Goal: Task Accomplishment & Management: Manage account settings

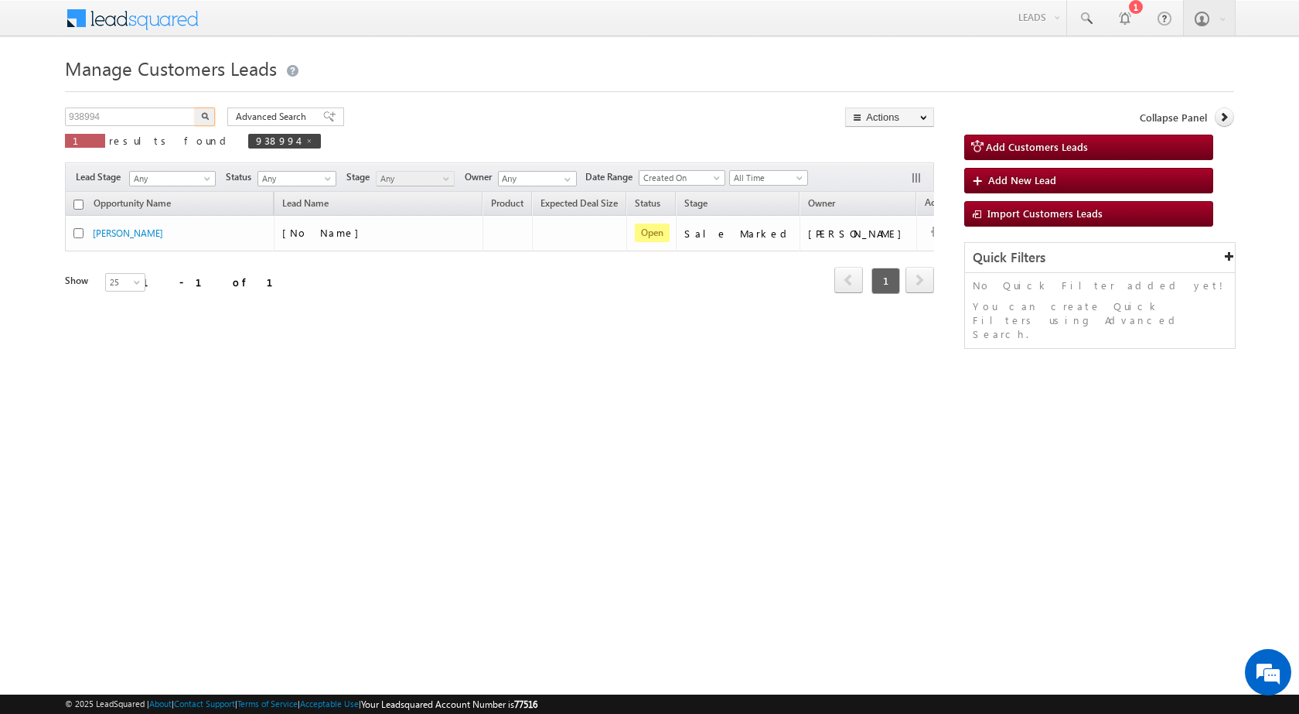
click at [0, 102] on body "Menu Rubi Yadav sitar a7@ks erve." at bounding box center [649, 219] width 1299 height 438
type input "953981"
click at [210, 116] on button "button" at bounding box center [205, 116] width 20 height 19
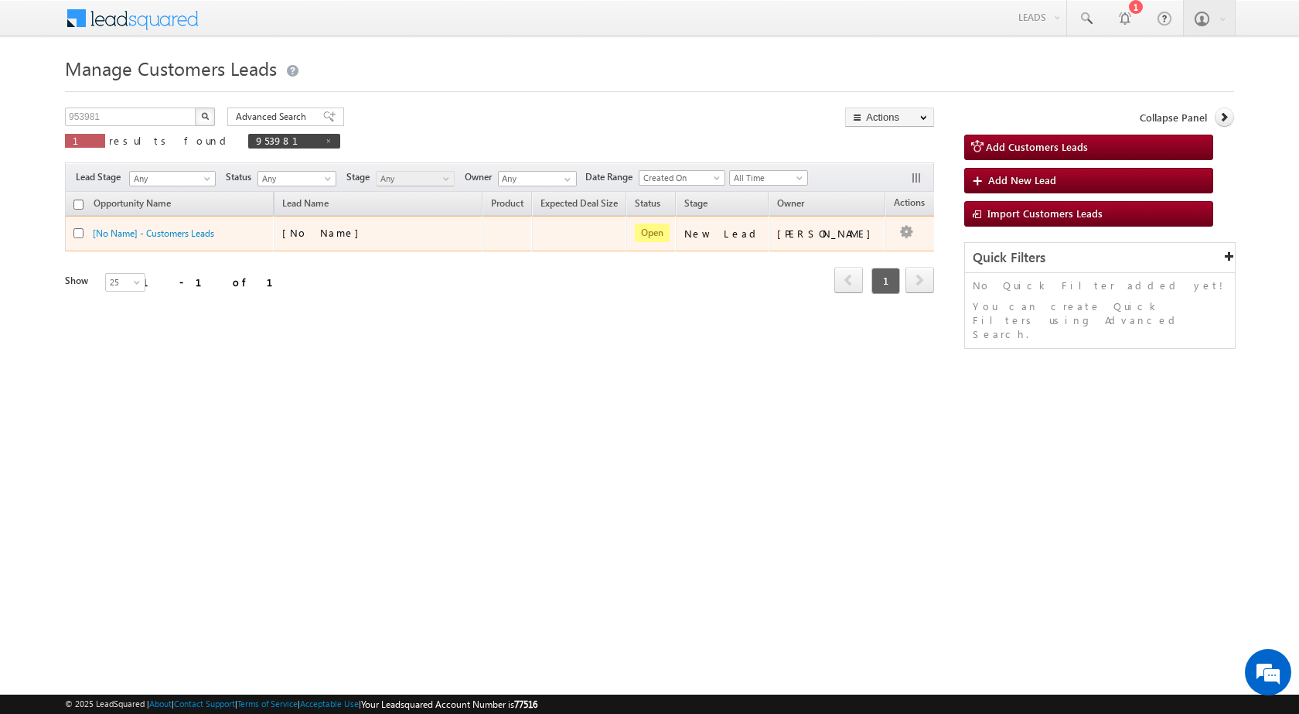
click at [183, 244] on div "[No Name] - Customers Leads" at bounding box center [169, 237] width 193 height 22
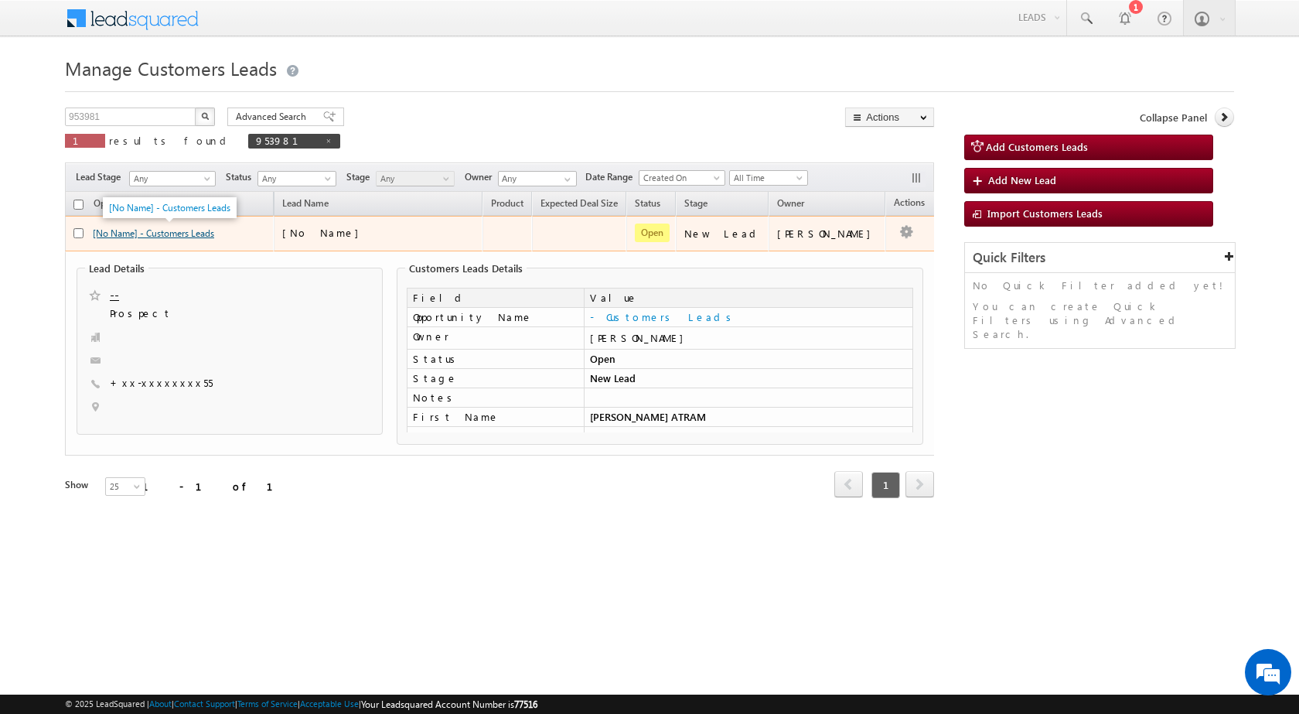
click at [179, 228] on link "[No Name] - Customers Leads" at bounding box center [153, 233] width 121 height 12
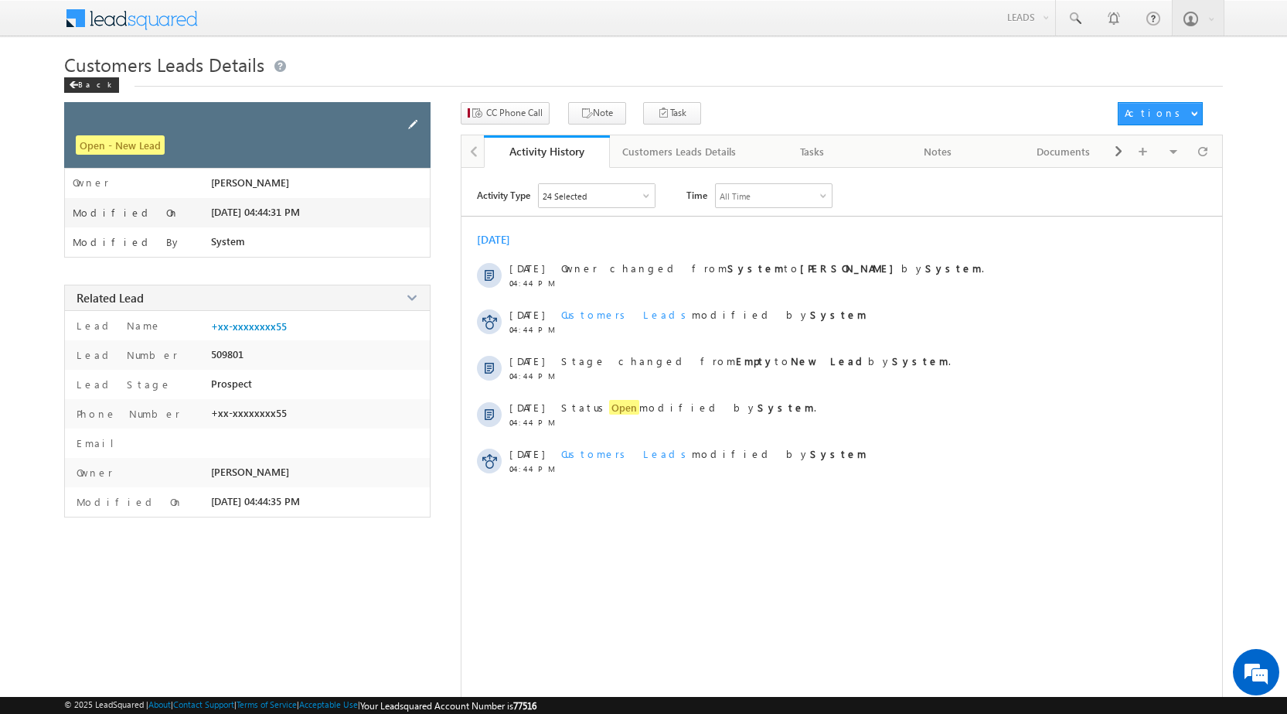
click at [410, 124] on span at bounding box center [412, 124] width 17 height 17
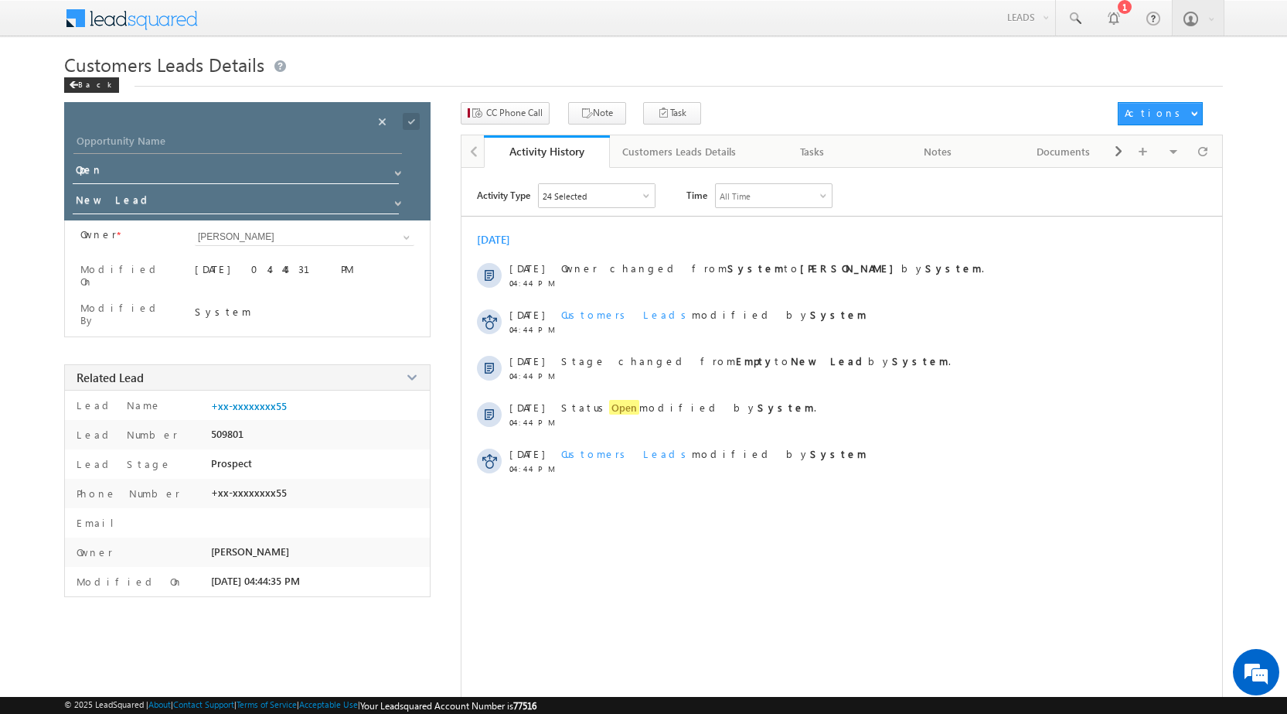
drag, startPoint x: 177, startPoint y: 131, endPoint x: 173, endPoint y: 141, distance: 10.8
click at [175, 133] on div "Opportunity Name * Opportunity Name * Status * Status * Open Won Lost *" at bounding box center [247, 161] width 366 height 118
click at [173, 141] on input "Opportunity Name" at bounding box center [237, 143] width 329 height 22
paste input "[PERSON_NAME] ATRAM"
type input "[PERSON_NAME] ATRAM"
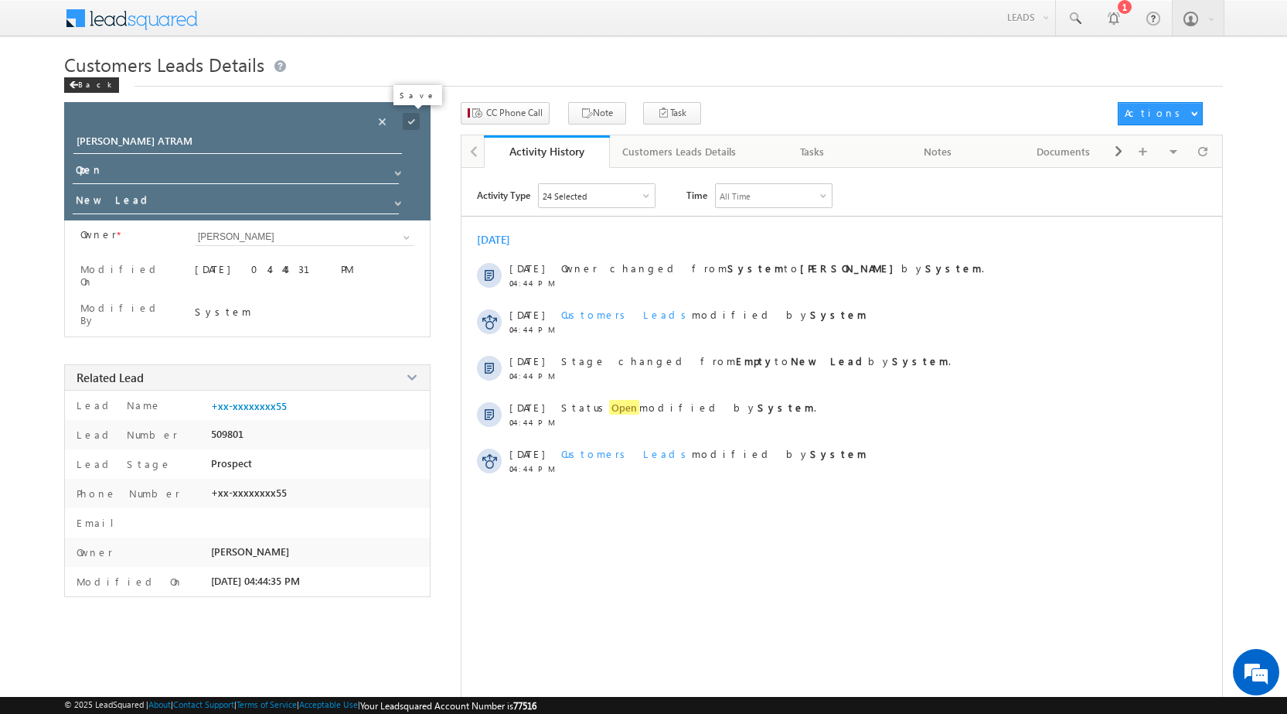
click at [414, 123] on span at bounding box center [411, 121] width 17 height 17
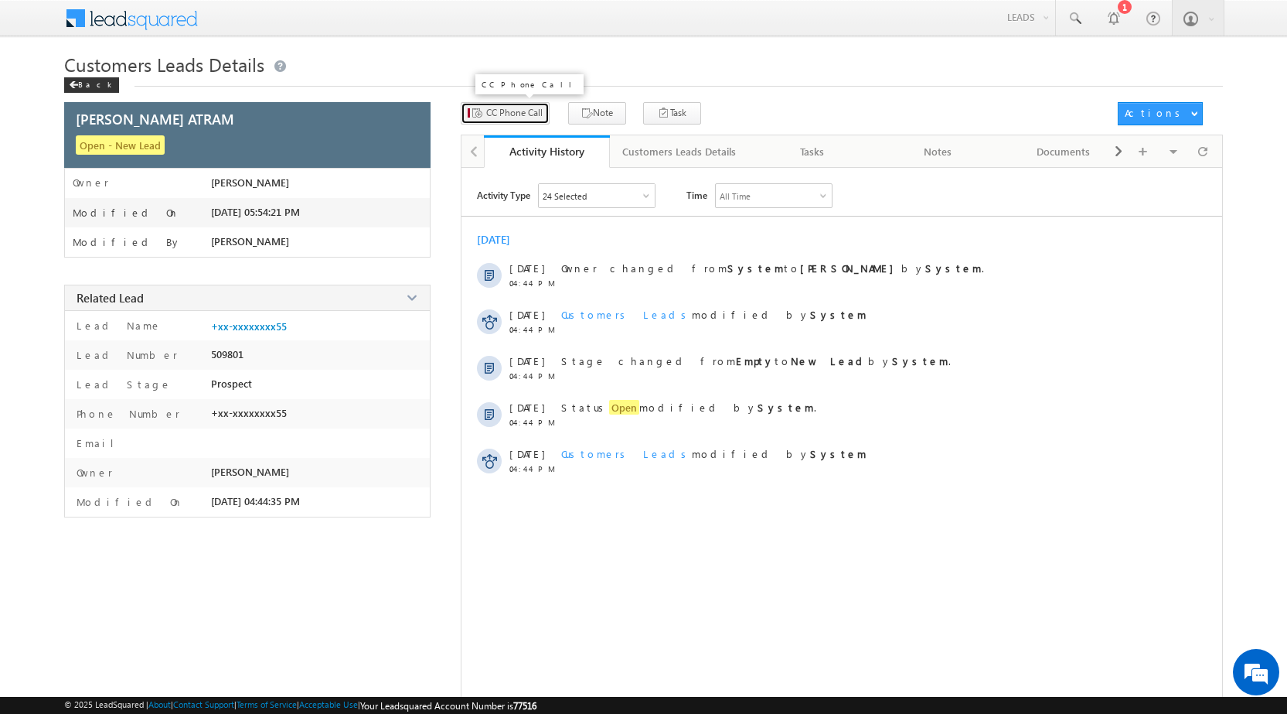
click at [505, 116] on span "CC Phone Call" at bounding box center [514, 113] width 56 height 14
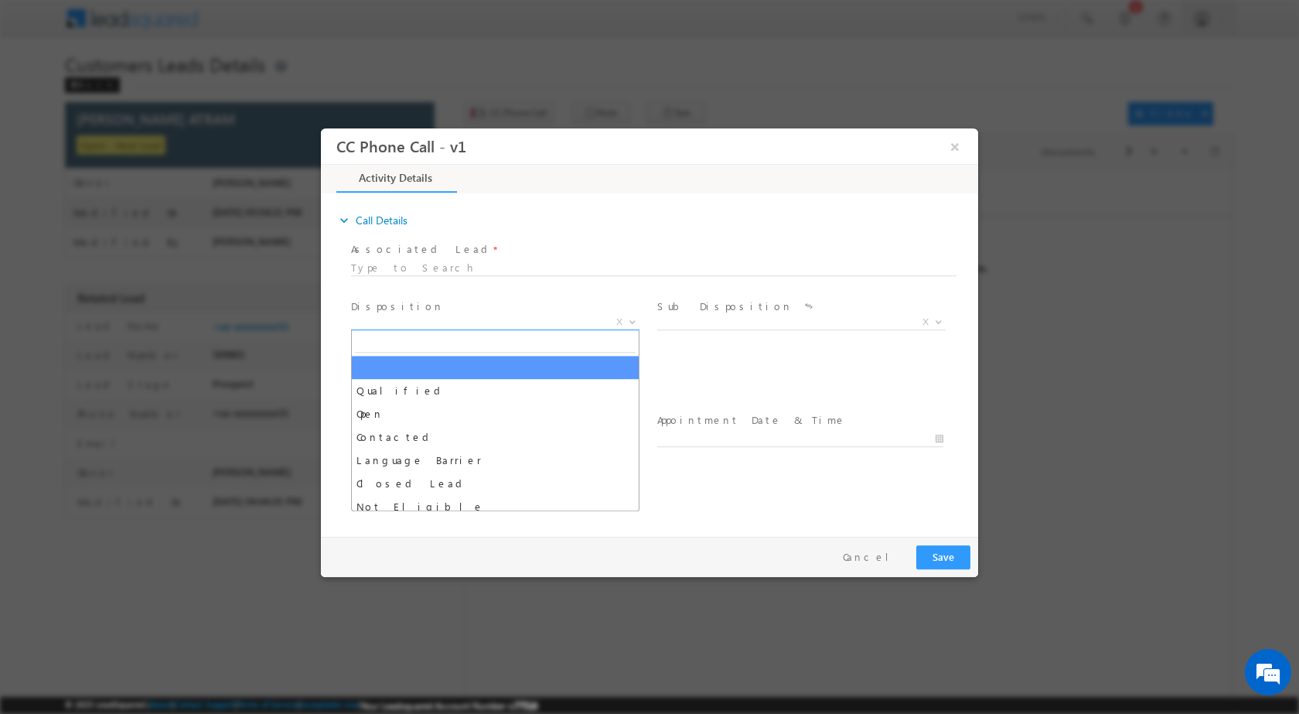
click at [625, 319] on span at bounding box center [630, 321] width 15 height 20
select select "[EMAIL_ADDRESS][PERSON_NAME][DOMAIN_NAME]"
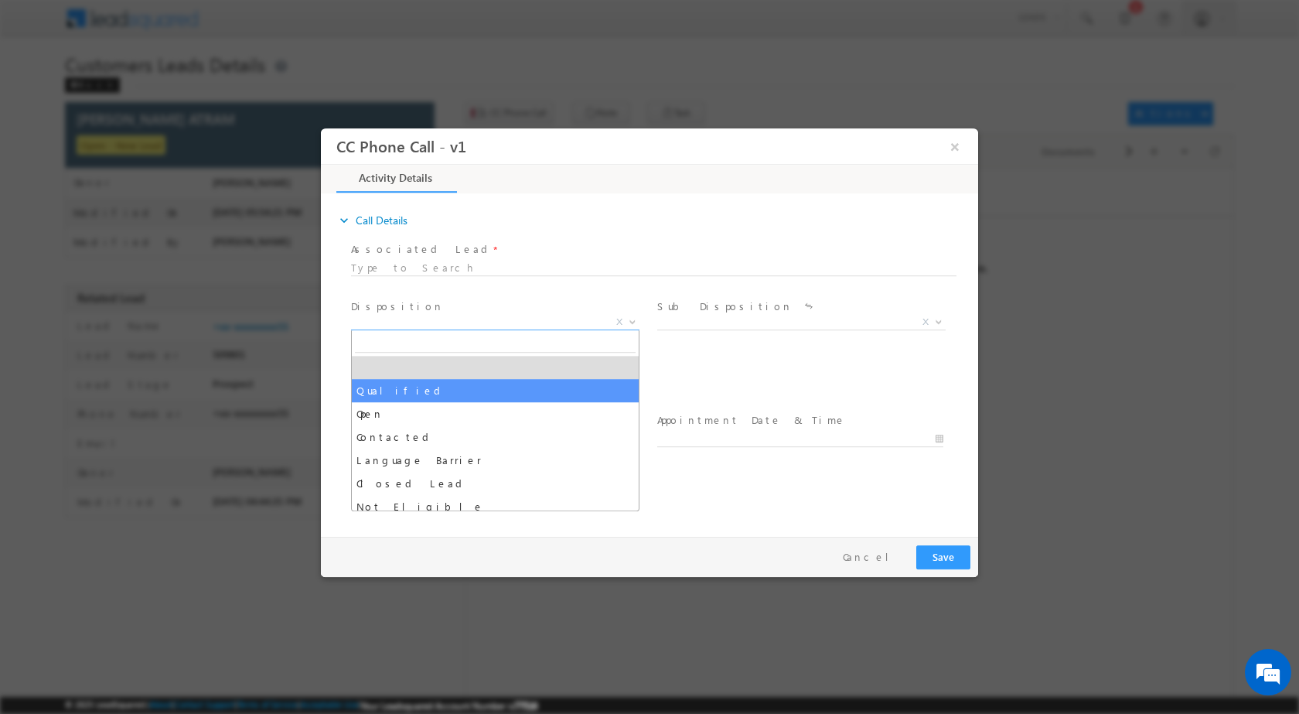
select select "Qualified"
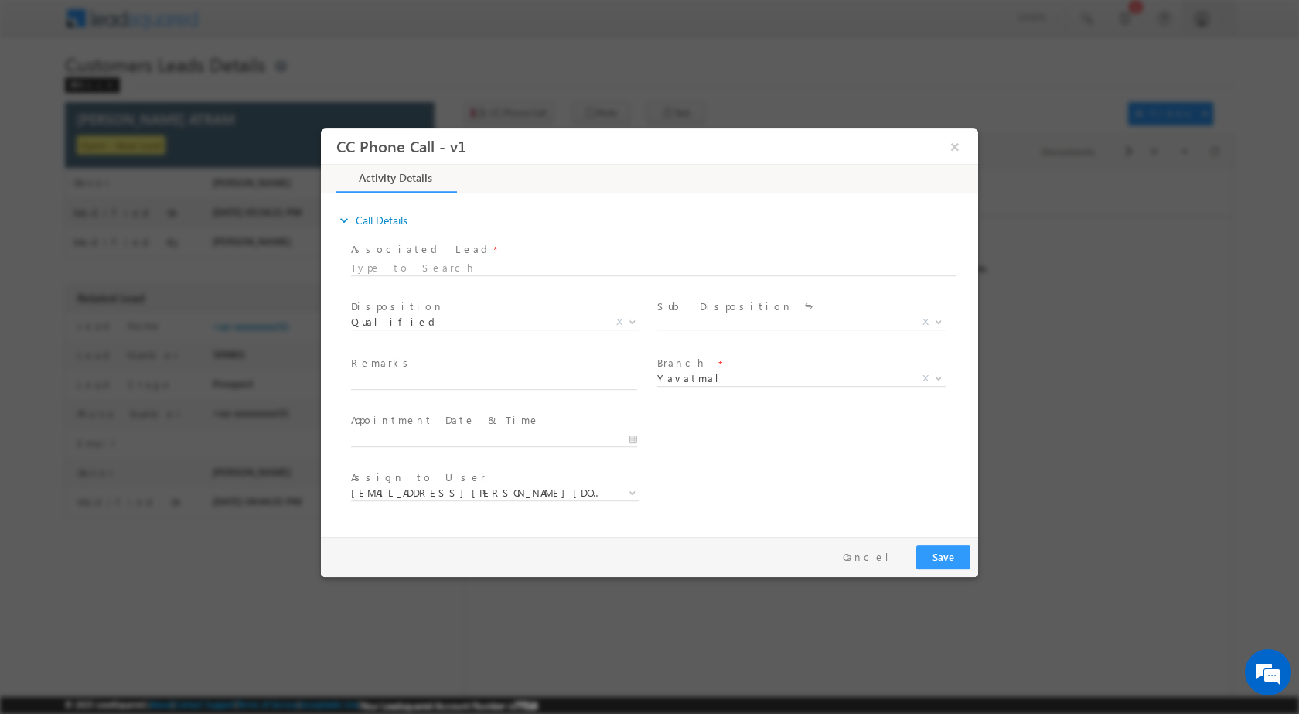
click at [947, 318] on div "Sale Marked X" at bounding box center [807, 324] width 300 height 18
click at [938, 322] on b at bounding box center [938, 320] width 9 height 5
drag, startPoint x: 781, startPoint y: 376, endPoint x: 776, endPoint y: 385, distance: 10.4
click at [938, 322] on b at bounding box center [938, 320] width 9 height 5
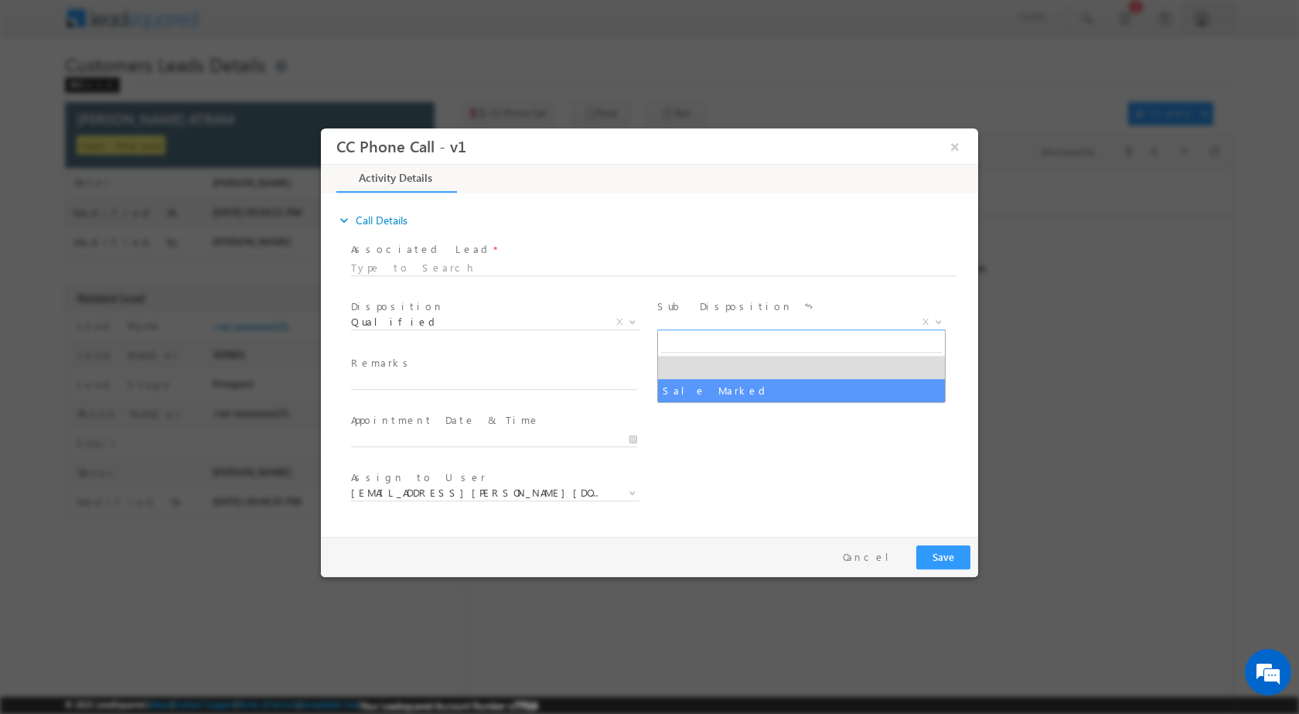
select select "Sale Marked"
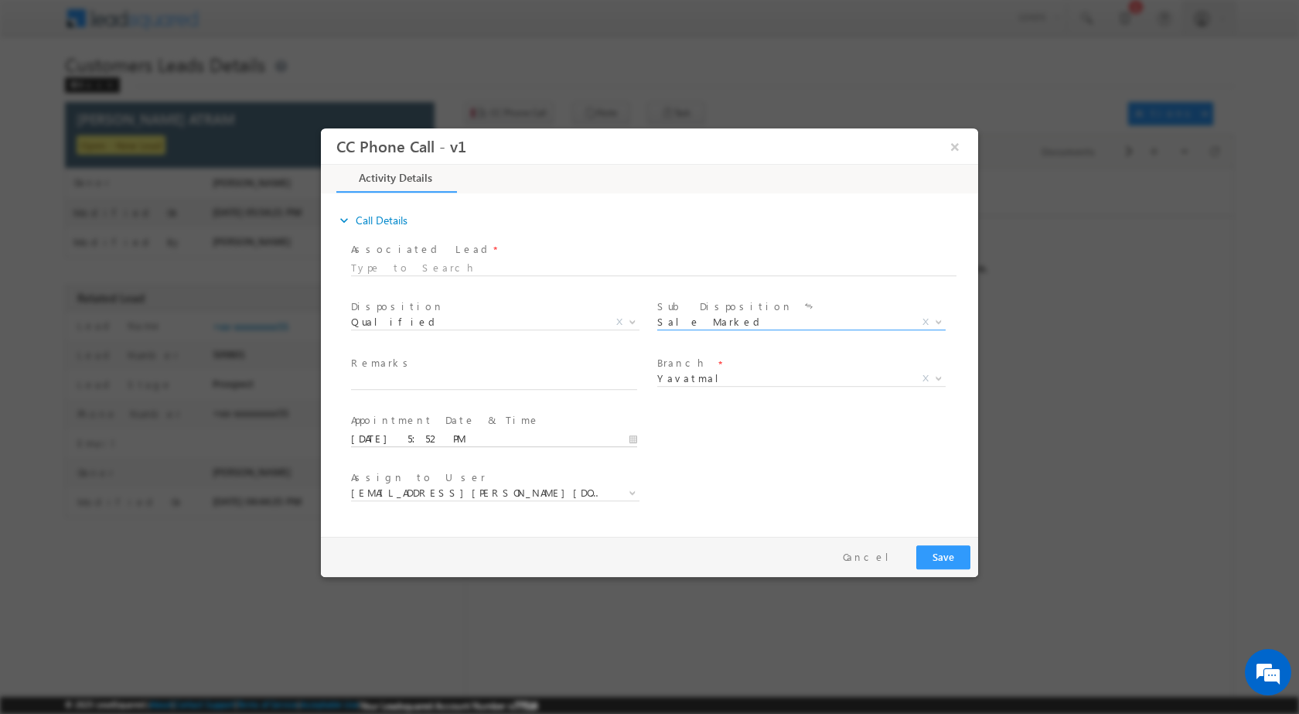
click at [629, 434] on input "[DATE] 5:52 PM" at bounding box center [494, 438] width 286 height 15
type input "[DATE] 5:52 PM"
type input "12"
type input "[DATE] 12:52 PM"
click at [448, 417] on input "52" at bounding box center [450, 419] width 64 height 10
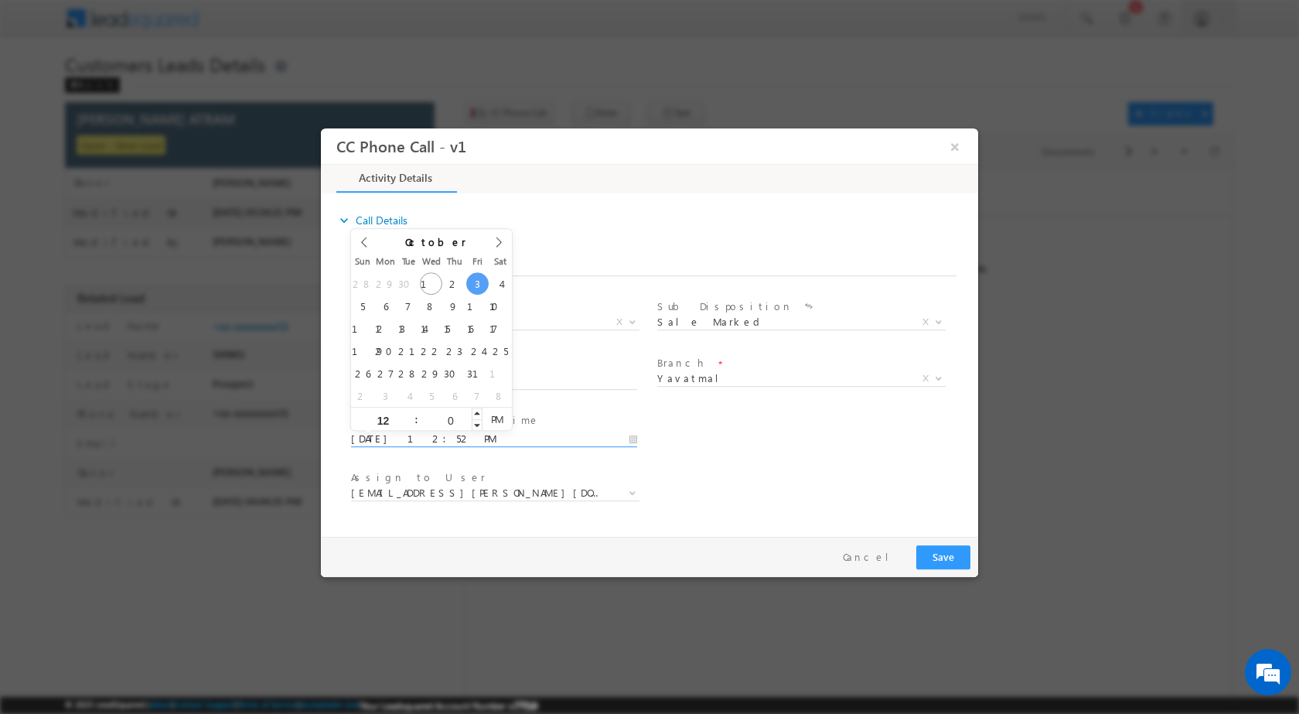
type input "00"
type input "[DATE] 12:00 PM"
click at [656, 423] on div "User Branch * Appointment Date & Time * [DATE] 12:00 PM" at bounding box center [663, 436] width 630 height 57
click at [434, 372] on div "Remarks *" at bounding box center [501, 373] width 300 height 36
click at [434, 378] on input "text" at bounding box center [494, 380] width 286 height 15
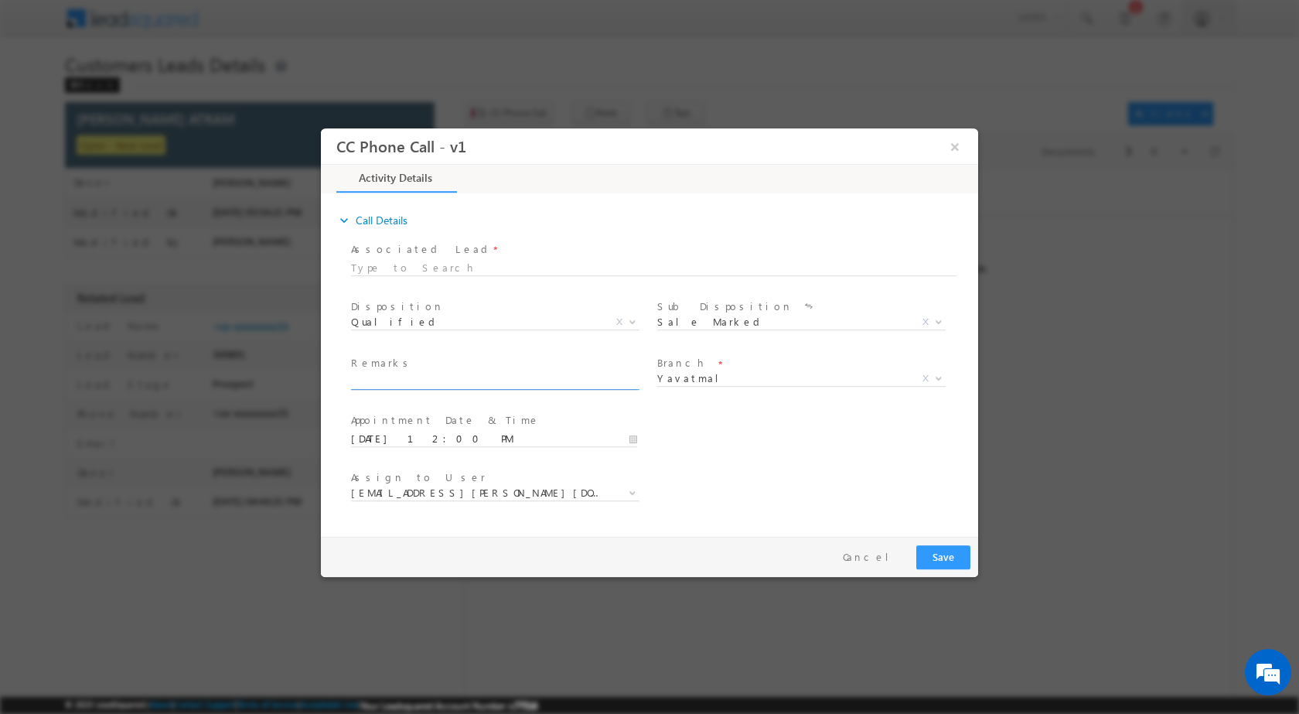
paste input "01/09-Customer name is [PERSON_NAME] ATRAM Customer age is [DEMOGRAPHIC_DATA] y…"
type input "01/09-Customer name is [PERSON_NAME] ATRAM Customer age is [DEMOGRAPHIC_DATA] y…"
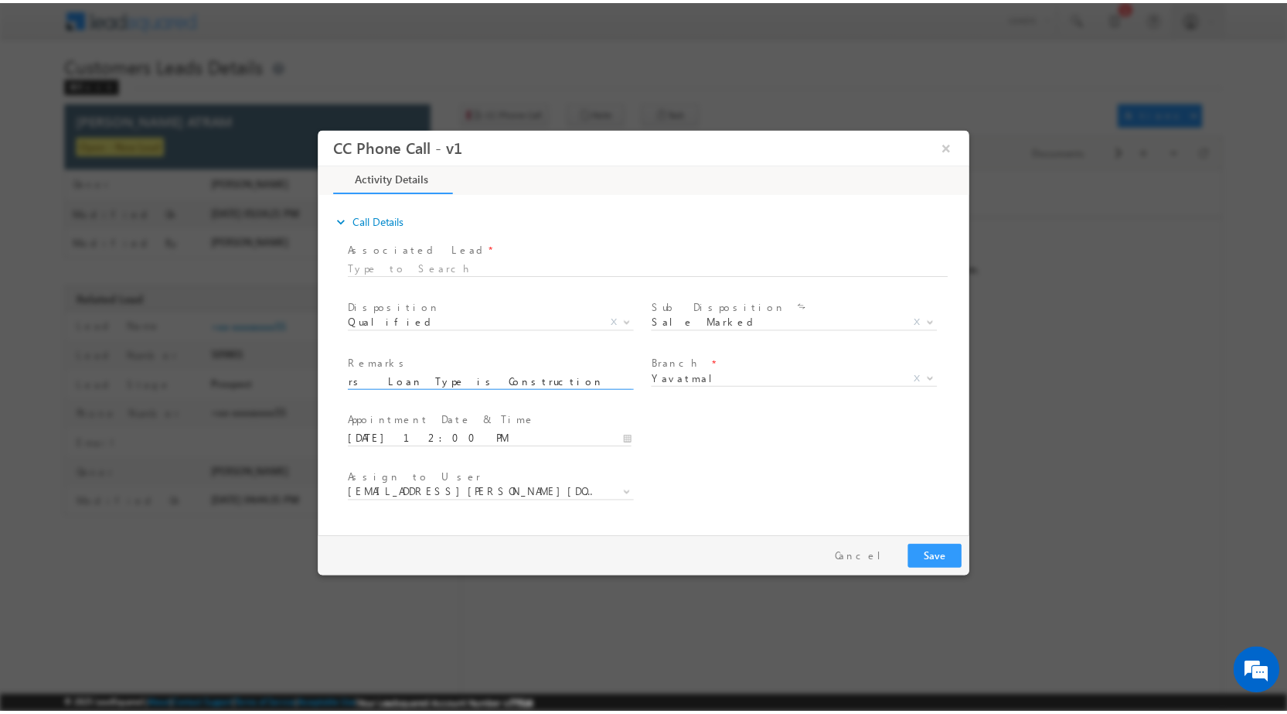
scroll to position [0, 0]
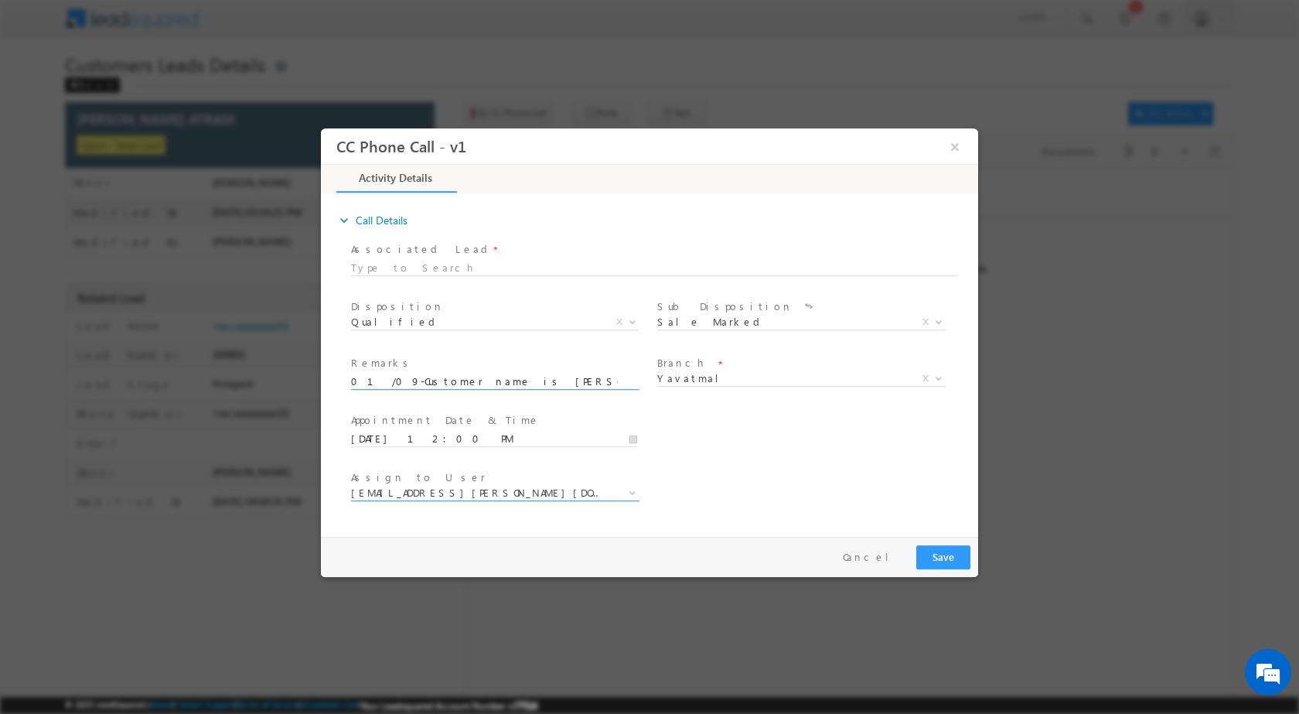
click at [625, 491] on span at bounding box center [630, 492] width 15 height 20
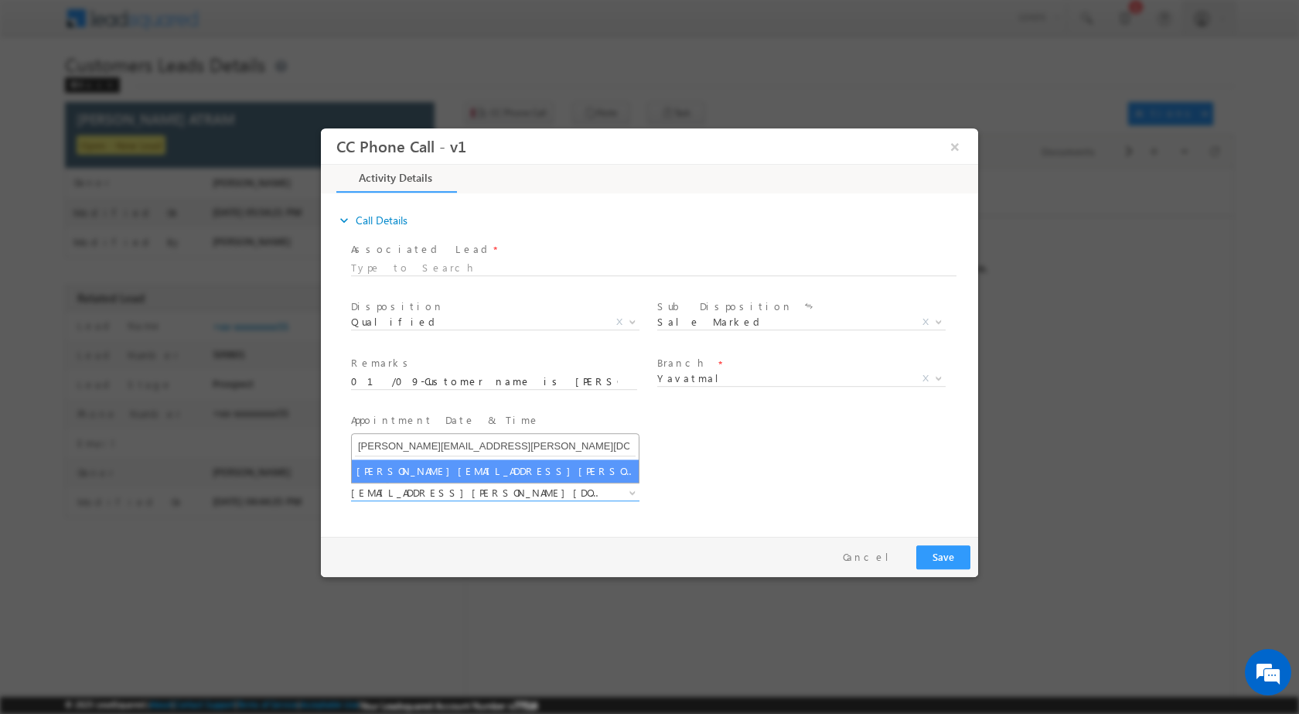
type input "[PERSON_NAME][EMAIL_ADDRESS][PERSON_NAME][DOMAIN_NAME]"
select select "[PERSON_NAME][EMAIL_ADDRESS][PERSON_NAME][DOMAIN_NAME]"
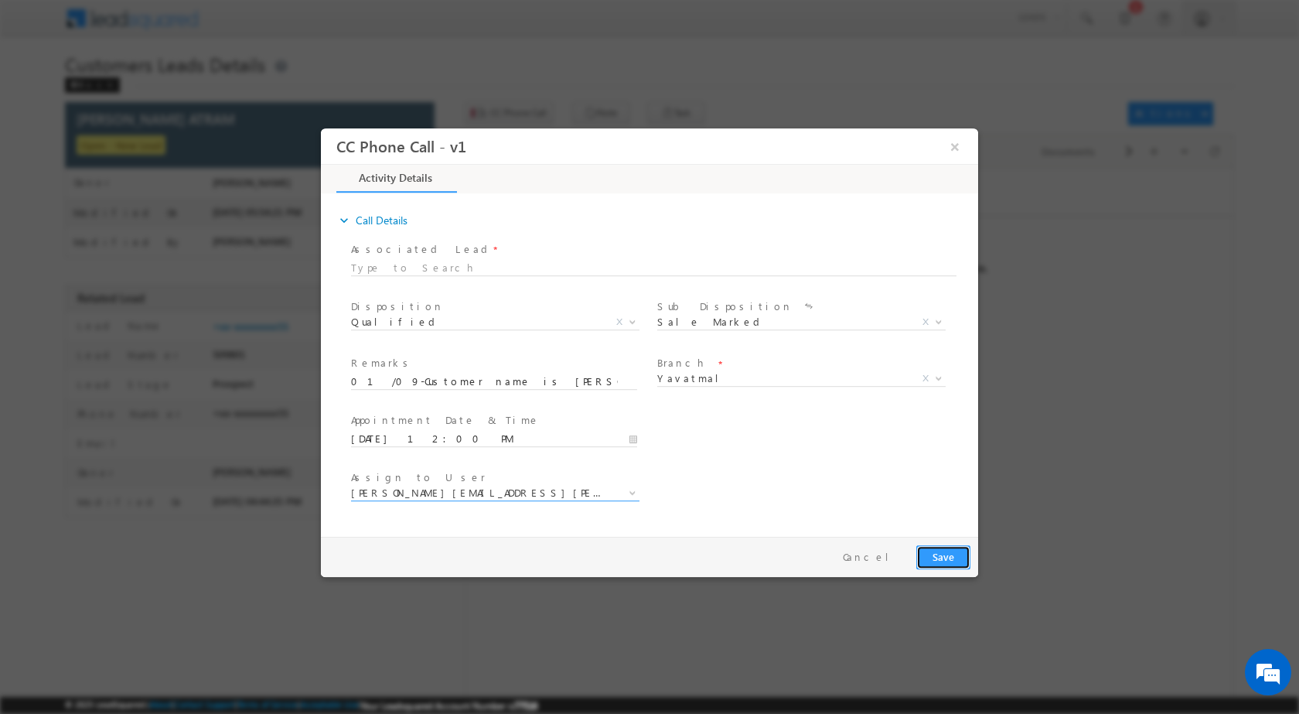
click at [950, 545] on button "Save" at bounding box center [943, 556] width 54 height 24
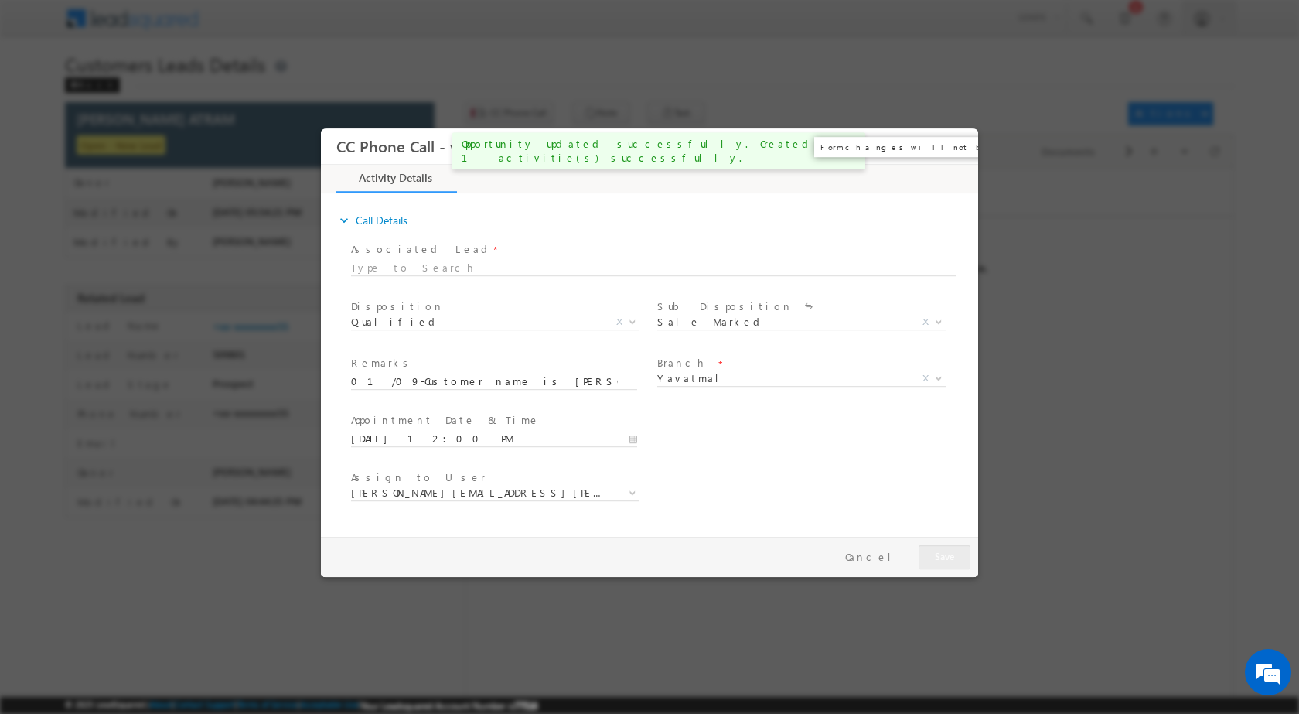
click at [948, 149] on button "×" at bounding box center [955, 145] width 26 height 29
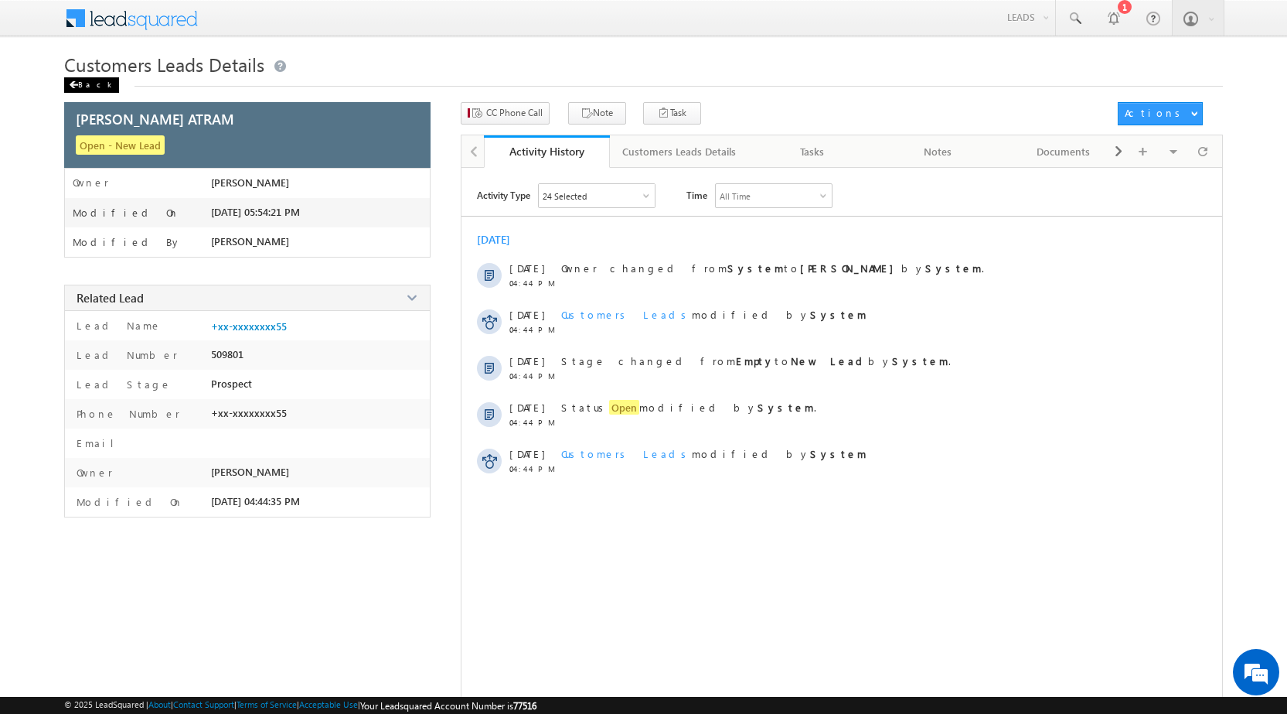
click at [84, 80] on div "Back" at bounding box center [91, 84] width 55 height 15
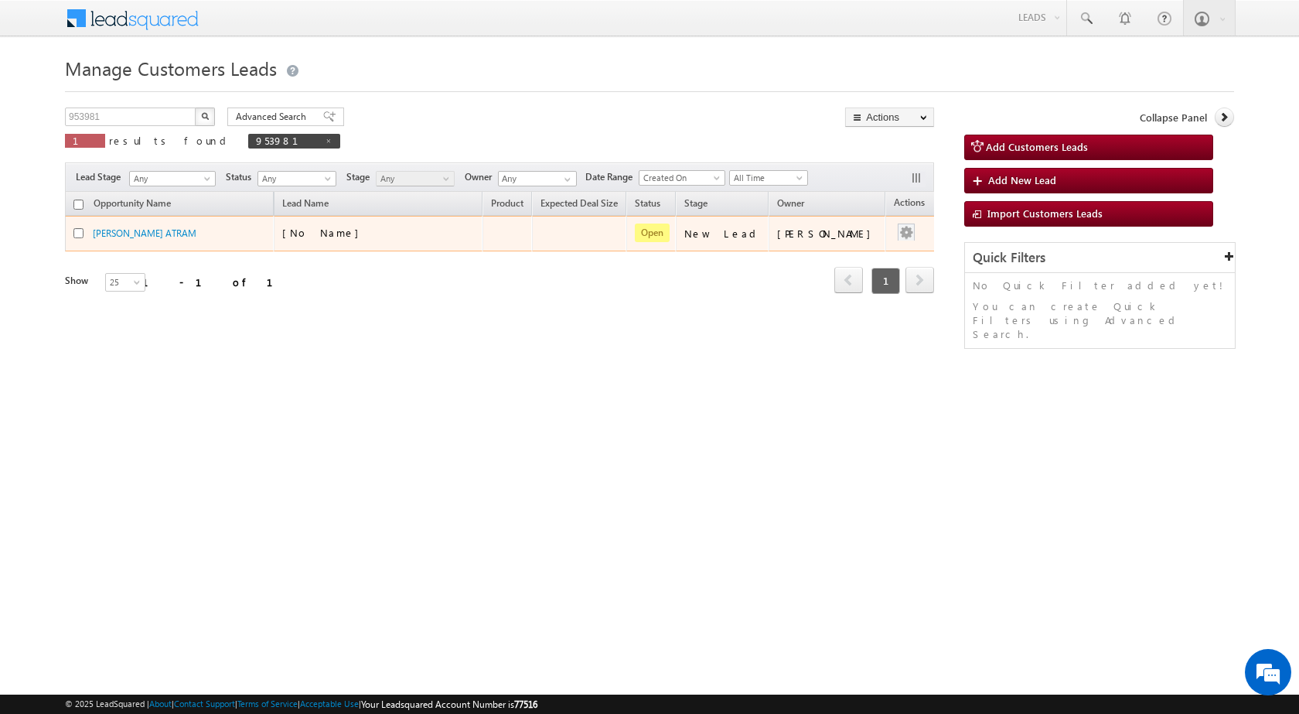
click at [899, 227] on div at bounding box center [906, 233] width 25 height 20
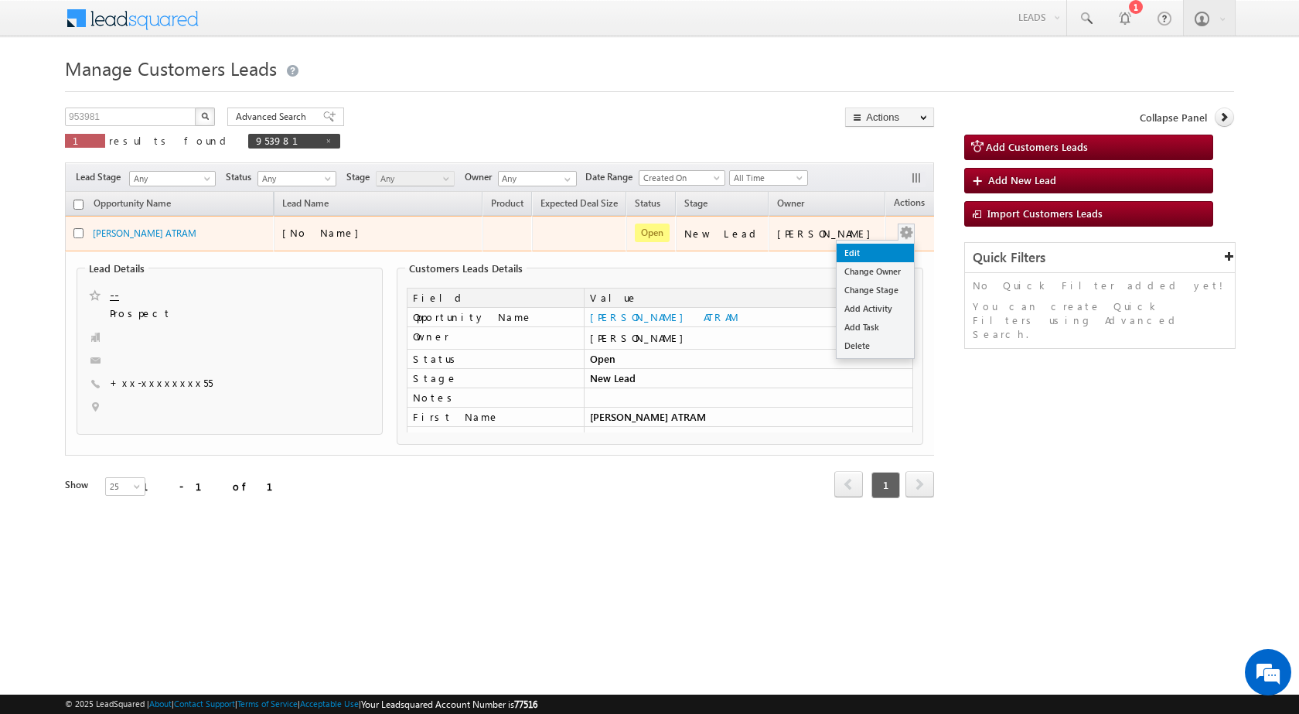
click at [859, 244] on link "Edit" at bounding box center [874, 253] width 77 height 19
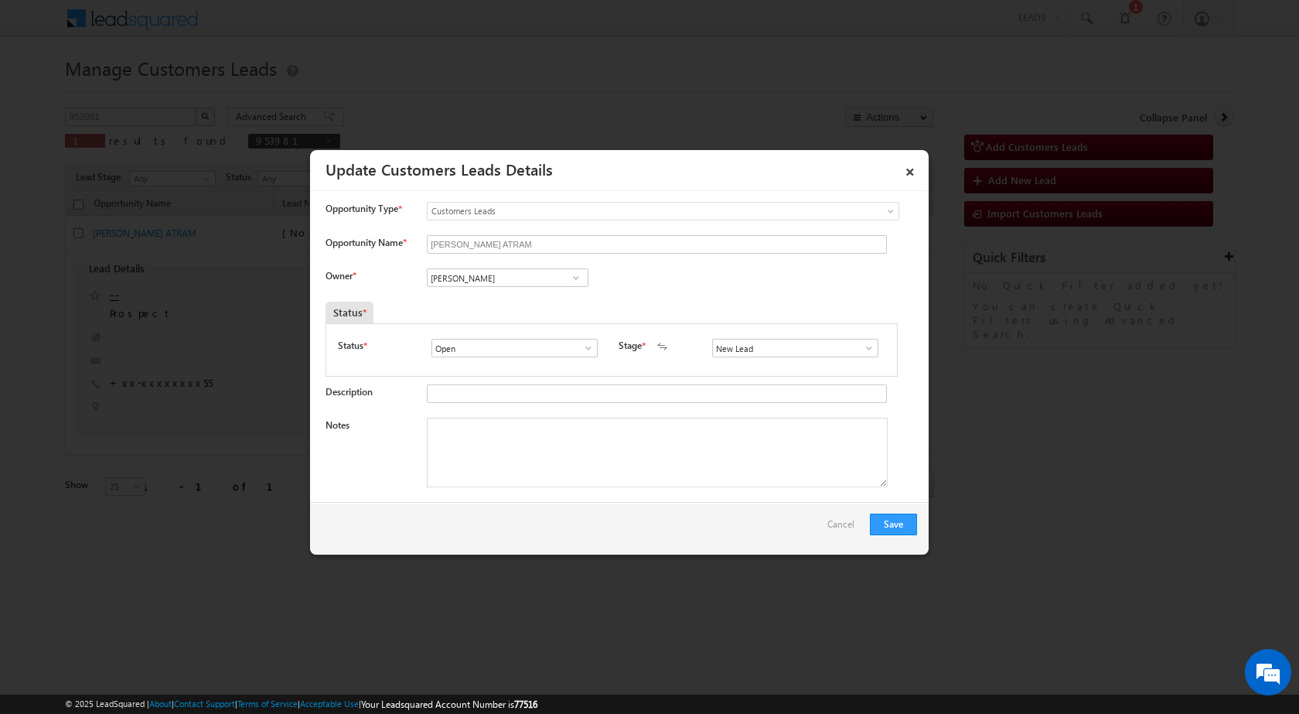
click at [568, 279] on span at bounding box center [575, 277] width 15 height 12
paste input "[PERSON_NAME][EMAIL_ADDRESS][PERSON_NAME][DOMAIN_NAME]"
click at [496, 288] on link "Mayuresh Dnyaneshwar Uttarwar mayuresh.uttarwar@sgrlimited.in" at bounding box center [508, 301] width 162 height 29
type input "Mayuresh Dnyaneshwar Uttarwar"
click at [707, 474] on textarea "Notes" at bounding box center [657, 452] width 461 height 70
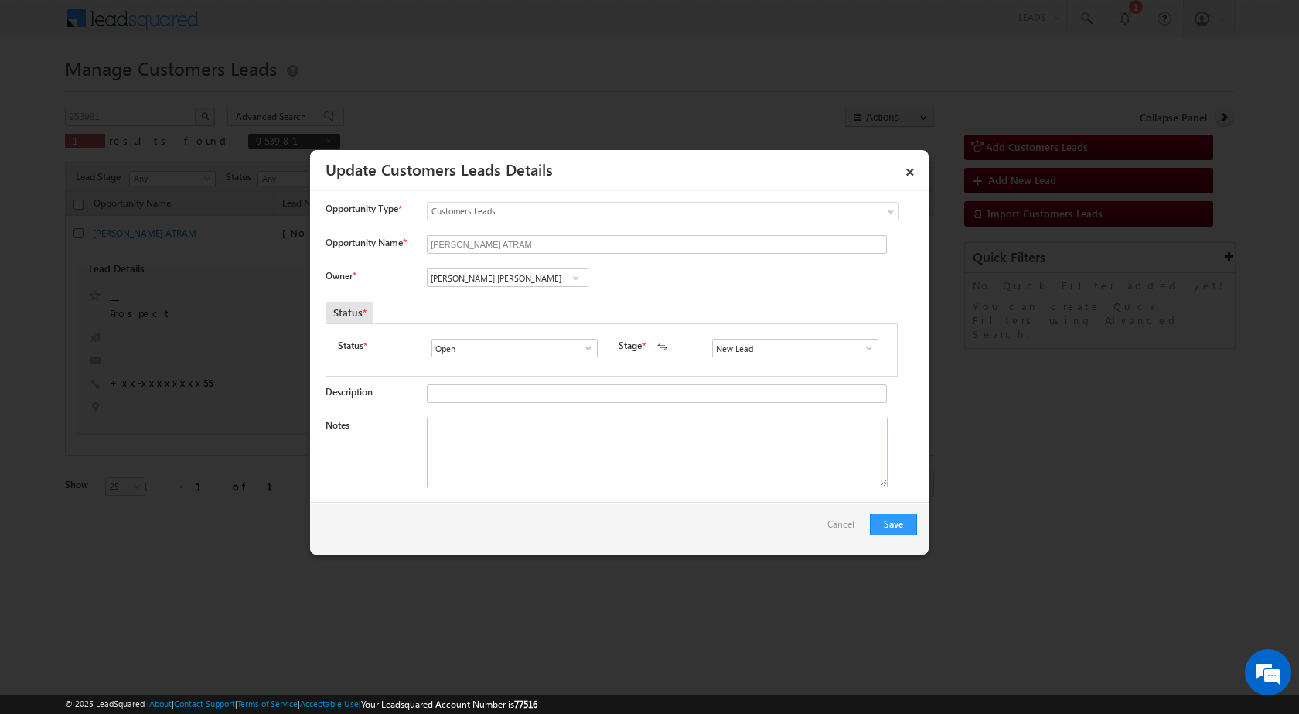
paste textarea "01/09-Customer name is NILESH VAISHISTA ATRAM Customer age is 40 yrs Loan Type …"
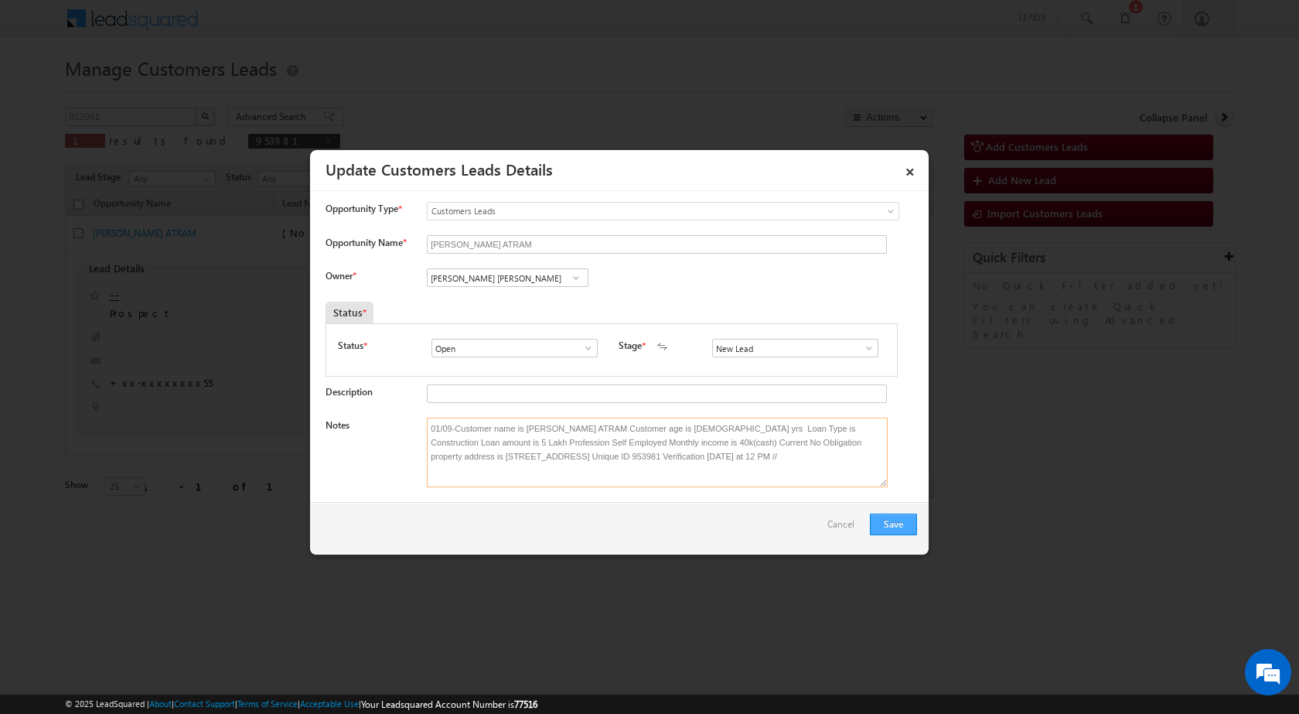
type textarea "01/09-Customer name is NILESH VAISHISTA ATRAM Customer age is 40 yrs Loan Type …"
click at [906, 526] on button "Save" at bounding box center [893, 524] width 47 height 22
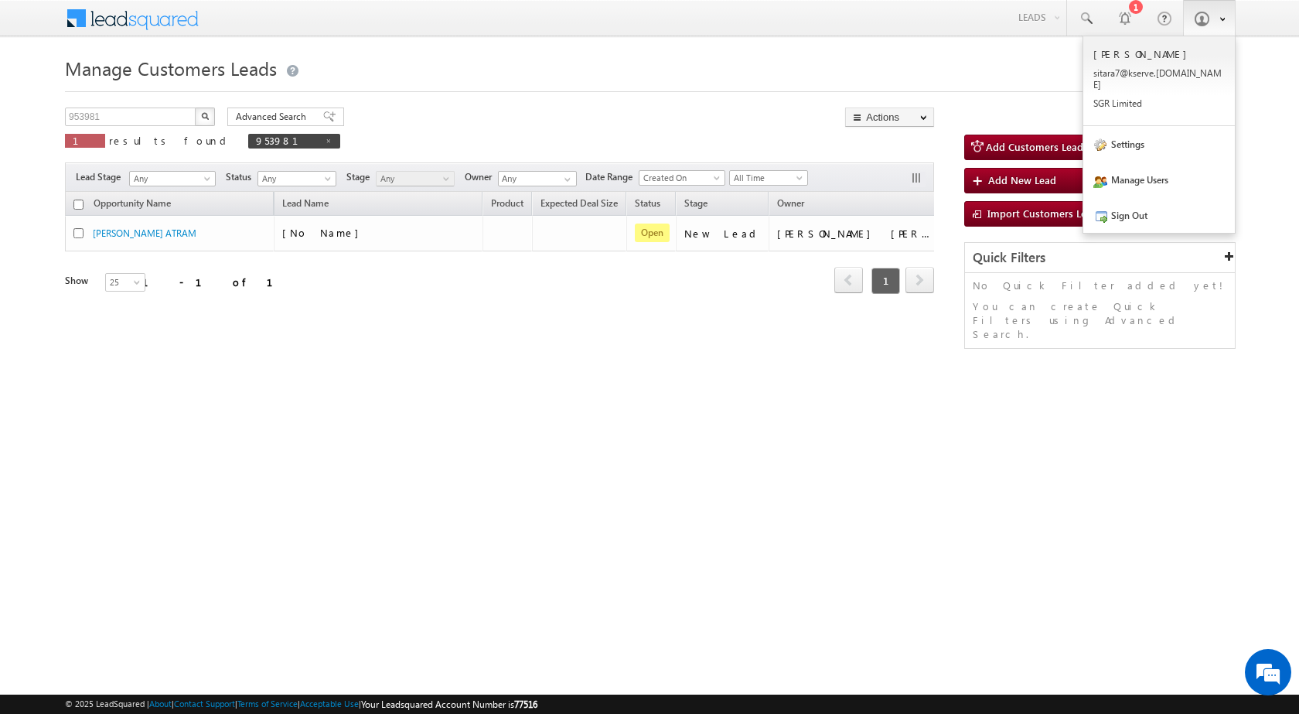
click at [1207, 26] on span at bounding box center [1201, 18] width 15 height 15
click at [1150, 202] on link "Sign Out" at bounding box center [1159, 215] width 152 height 36
